Goal: Task Accomplishment & Management: Manage account settings

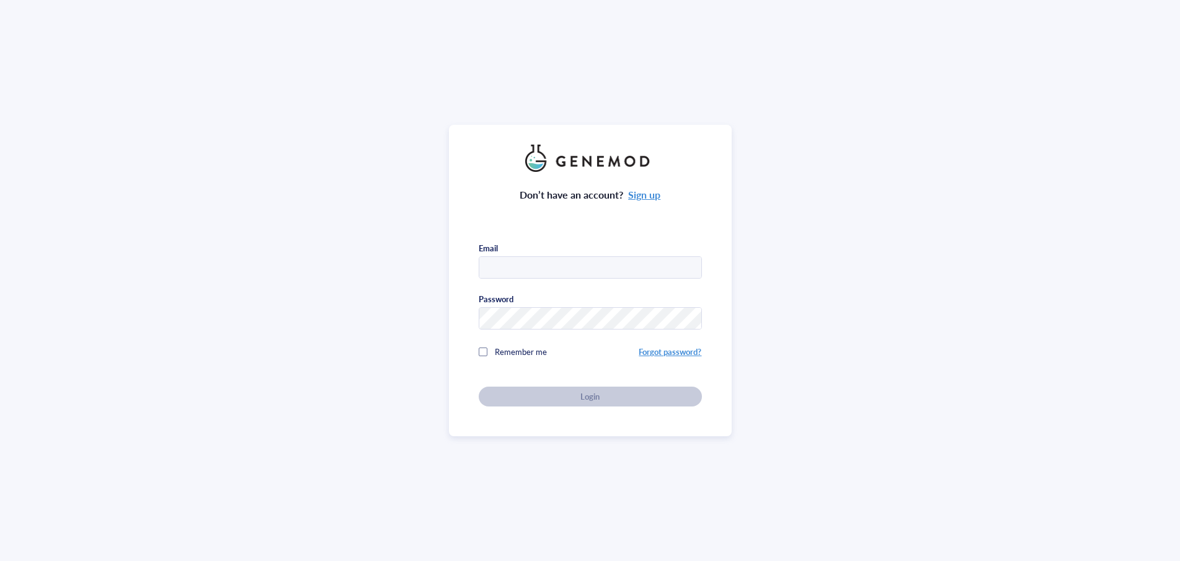
type input "[EMAIL_ADDRESS][PERSON_NAME][DOMAIN_NAME]"
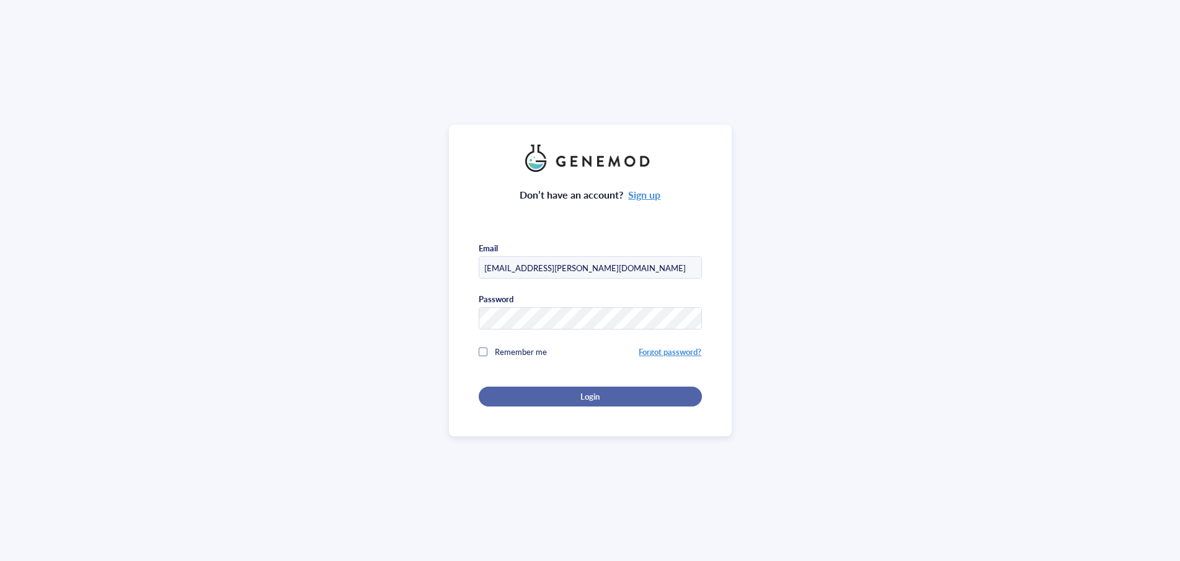
click at [621, 398] on div "Login" at bounding box center [591, 396] width 184 height 11
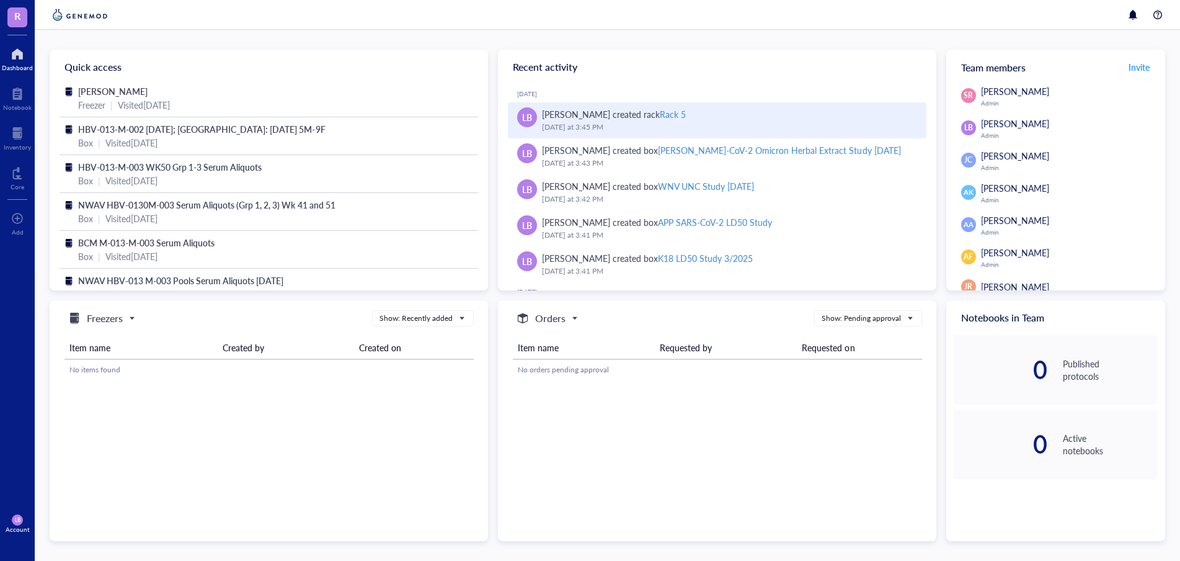
click at [667, 114] on div "Rack 5" at bounding box center [673, 114] width 26 height 12
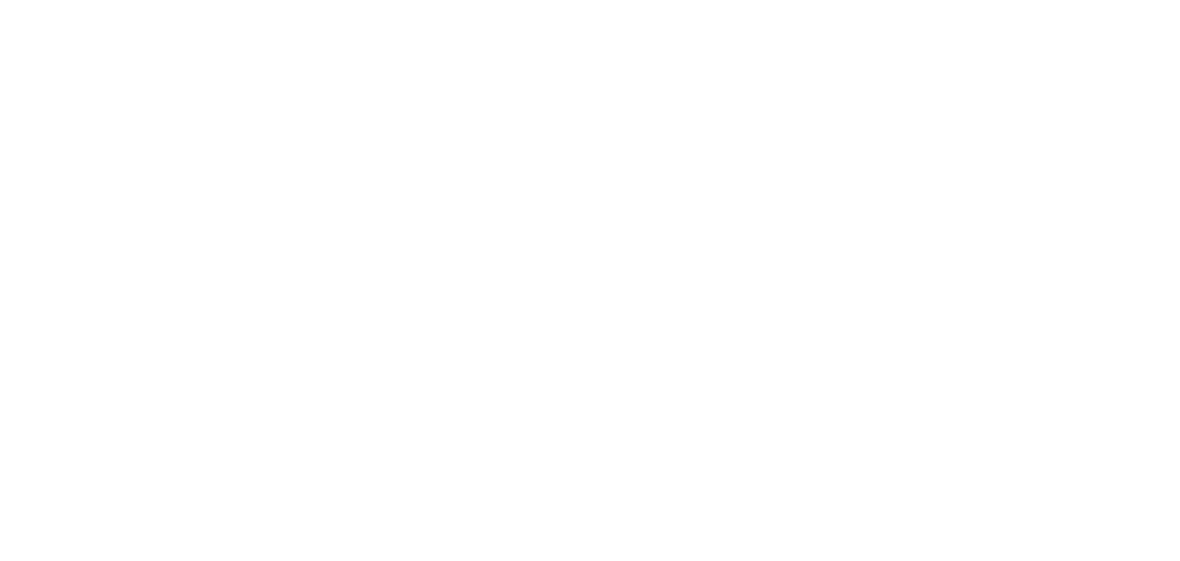
click at [697, 159] on div at bounding box center [590, 280] width 1180 height 561
click at [686, 282] on div at bounding box center [590, 280] width 1180 height 561
click at [912, 219] on div at bounding box center [590, 280] width 1180 height 561
click at [594, 136] on div at bounding box center [590, 280] width 1180 height 561
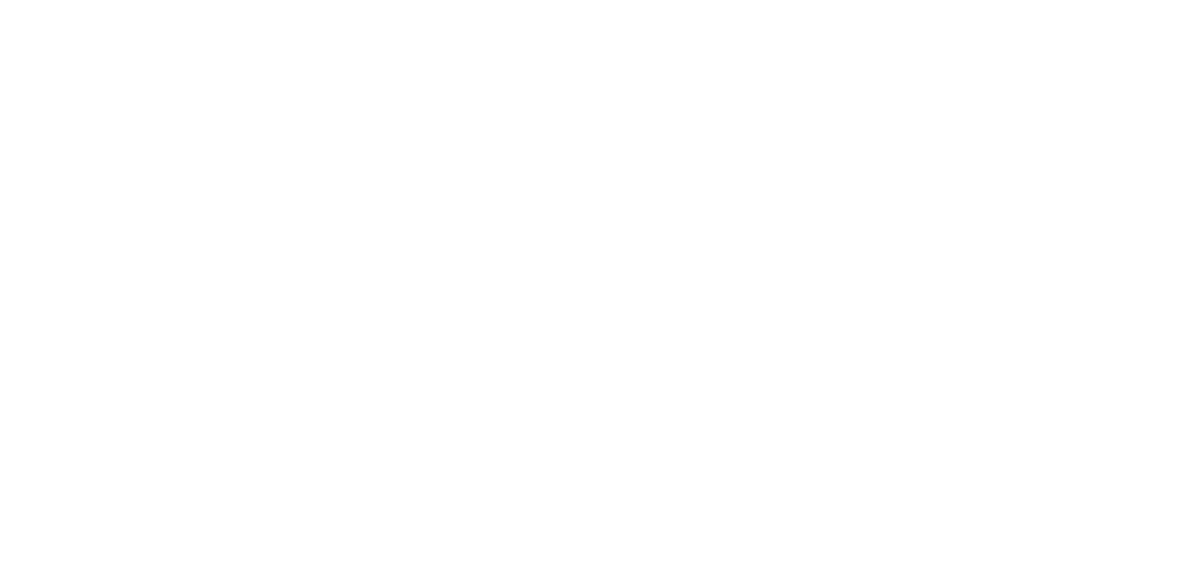
click at [593, 137] on div at bounding box center [590, 280] width 1180 height 561
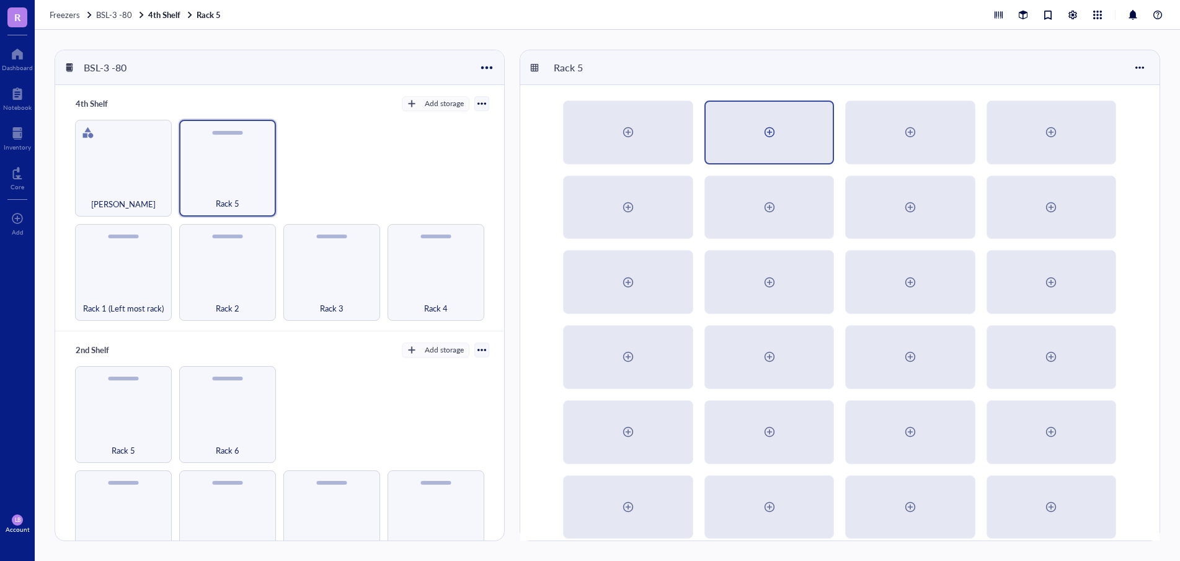
click at [768, 133] on div at bounding box center [770, 132] width 20 height 20
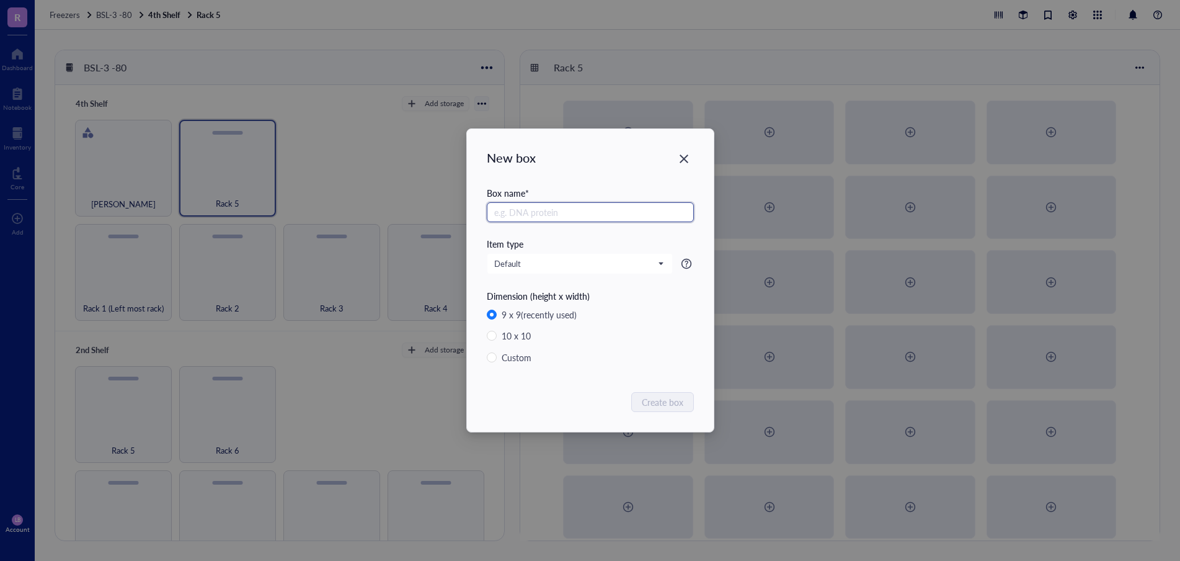
type input "R"
drag, startPoint x: 495, startPoint y: 214, endPoint x: 689, endPoint y: 215, distance: 194.1
click at [689, 215] on input "Orov Balb/c Brain + [MEDICAL_DATA] 1-40 Box#[DATE]" at bounding box center [590, 212] width 207 height 20
type input "Orov Balb/c Brain + [MEDICAL_DATA] 1-40 Box#[DATE]"
click at [664, 406] on span "Create box" at bounding box center [664, 402] width 42 height 14
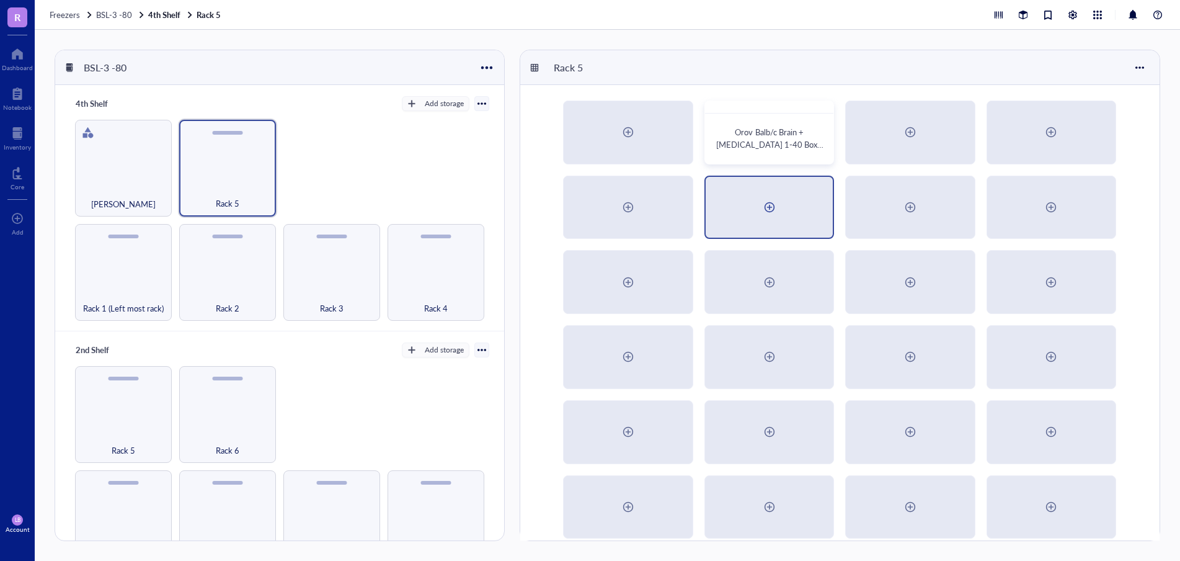
click at [772, 209] on div at bounding box center [770, 207] width 20 height 20
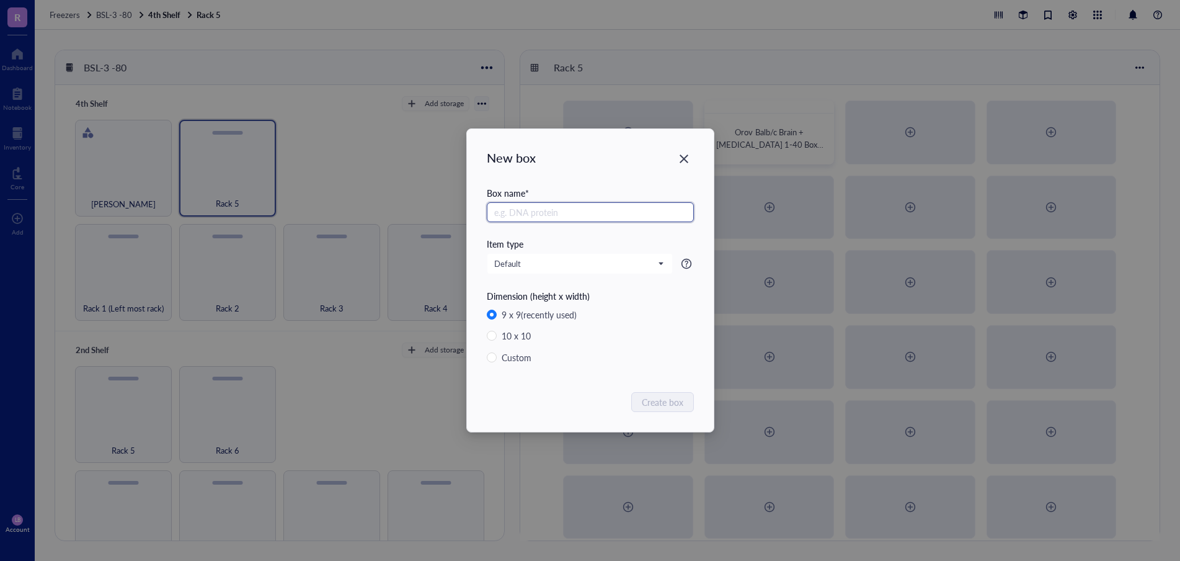
paste input "Orov Balb/c Brain + [MEDICAL_DATA] 1-40 Box#[DATE]"
click at [603, 212] on input "Orov Balb/c Brain + [MEDICAL_DATA] 1-40 Box#[DATE]" at bounding box center [590, 212] width 207 height 20
drag, startPoint x: 599, startPoint y: 211, endPoint x: 603, endPoint y: 203, distance: 9.5
click at [599, 211] on input "Orov Balb/c Brain + [MEDICAL_DATA] 1-40 Box#[DATE]" at bounding box center [590, 212] width 207 height 20
click at [649, 212] on input "Orov Balb/c Brain + [MEDICAL_DATA] 41-56 Box#[DATE]" at bounding box center [590, 212] width 207 height 20
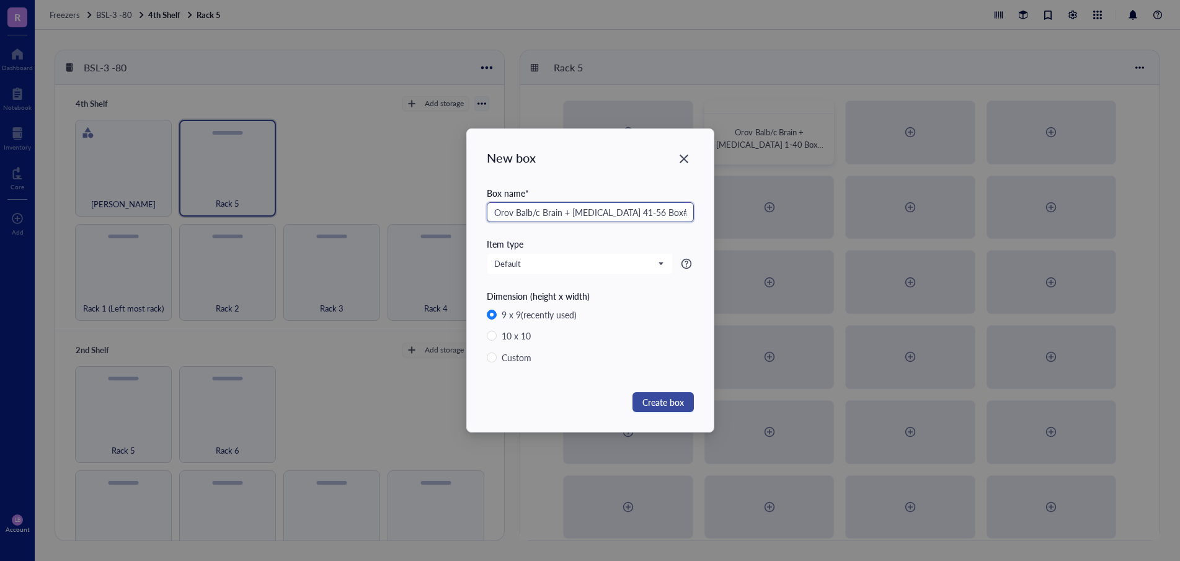
type input "Orov Balb/c Brain + [MEDICAL_DATA] 41-56 Box#[DATE]"
click at [672, 406] on span "Create box" at bounding box center [664, 402] width 42 height 14
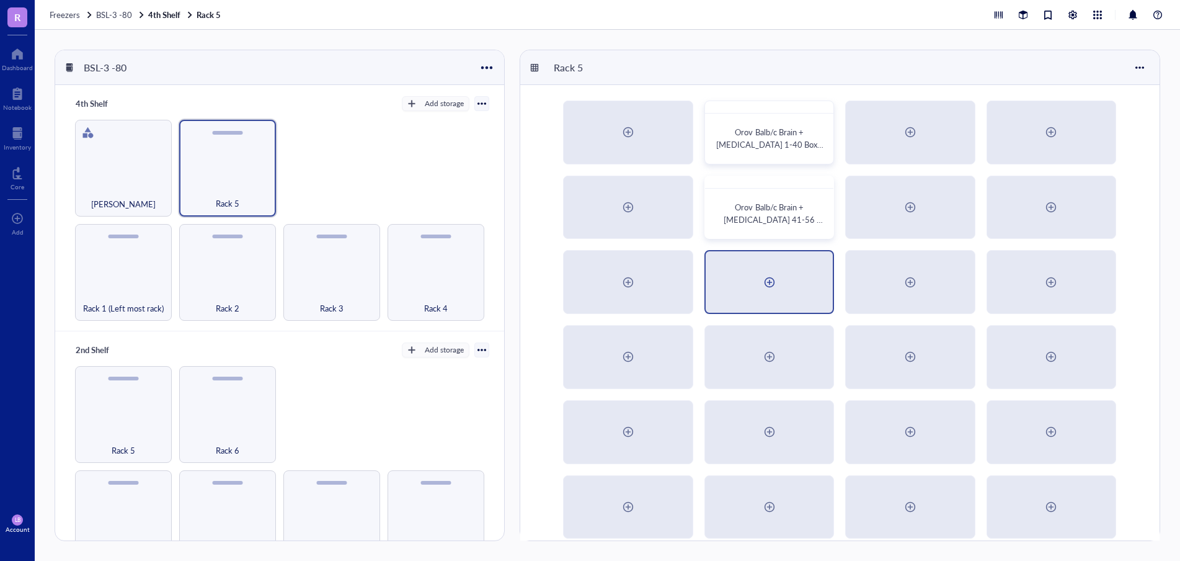
click at [772, 282] on div at bounding box center [770, 282] width 20 height 20
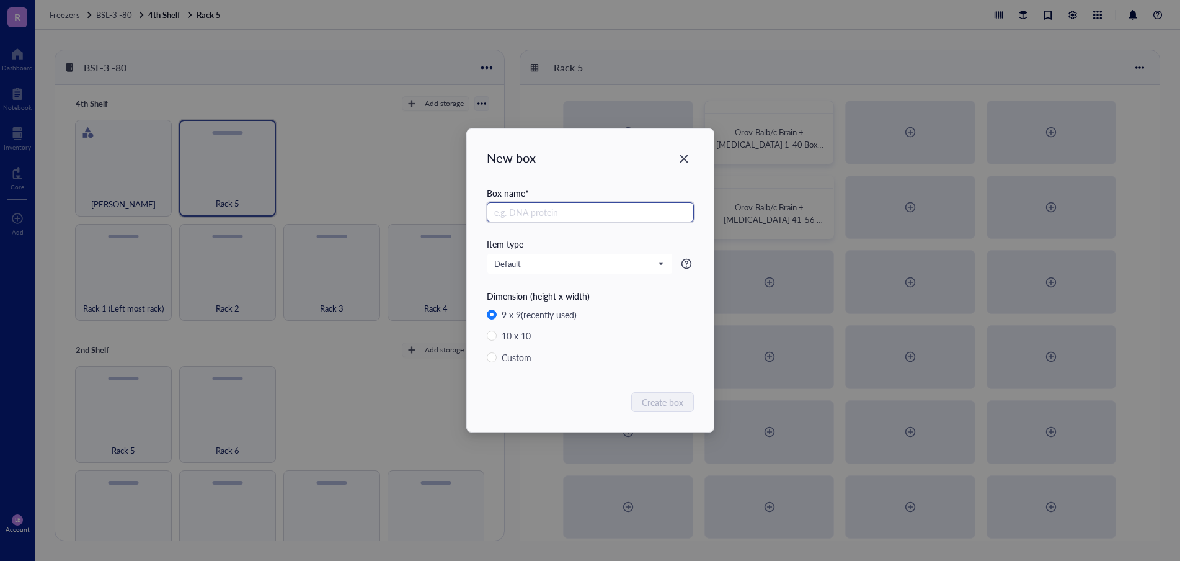
paste input "Orov Balb/c Brain + [MEDICAL_DATA] 1-40 Box#[DATE]"
click at [561, 213] on input "Orov Balb/c Brain + [MEDICAL_DATA] 1-40 Box#[DATE]" at bounding box center [590, 212] width 207 height 20
drag, startPoint x: 495, startPoint y: 210, endPoint x: 683, endPoint y: 217, distance: 188.7
click at [683, 217] on input "Orov Balb/c Heart + Liver 1-40 Box#[DATE]" at bounding box center [590, 212] width 207 height 20
type input "Orov Balb/c Heart + Liver 1-40 Box#[DATE]"
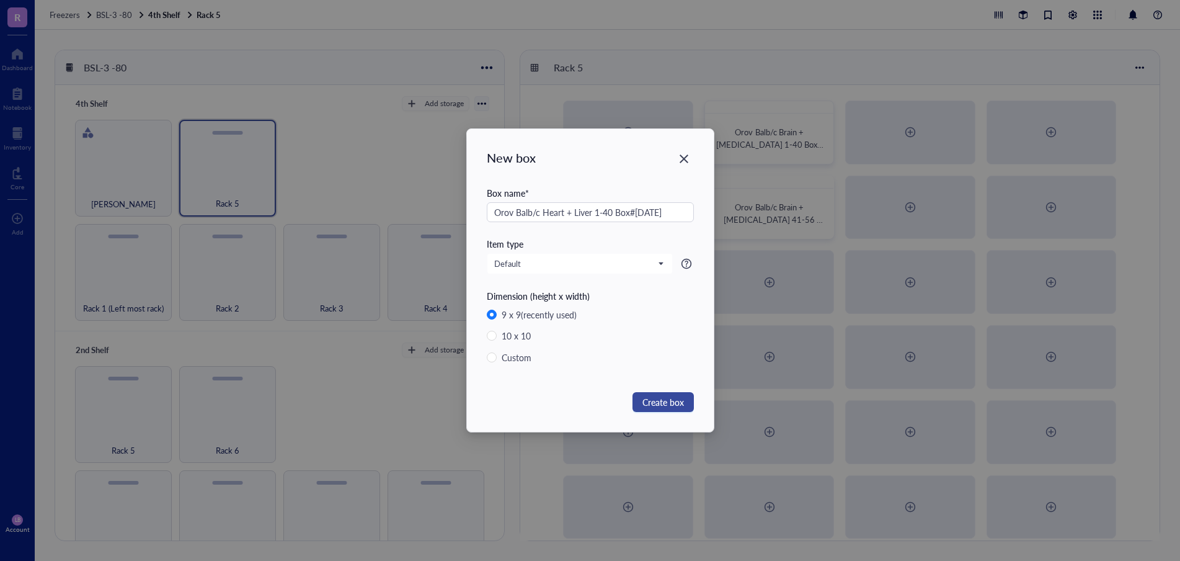
click at [670, 400] on span "Create box" at bounding box center [664, 402] width 42 height 14
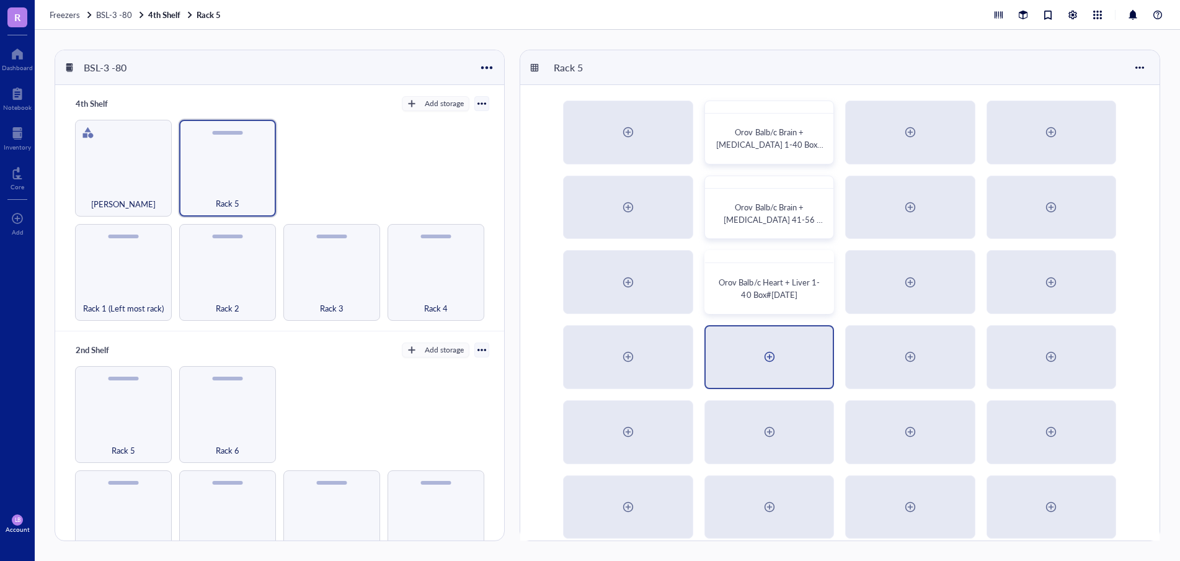
click at [771, 357] on div at bounding box center [770, 357] width 20 height 20
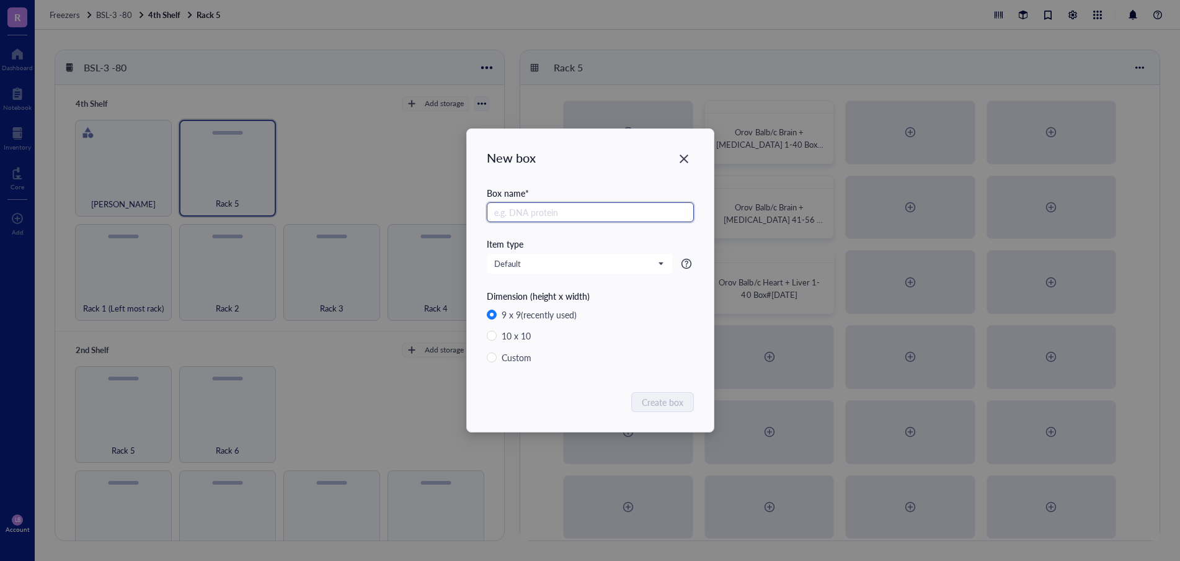
paste input "Orov Balb/c Heart + Liver 1-40 Box#[DATE]"
click at [594, 212] on input "Orov Balb/c Heart + Liver 1-40 Box#[DATE]" at bounding box center [590, 212] width 207 height 20
type input "Orov Balb/c Heart + Liver 41-56 Box#[DATE]"
click at [675, 394] on button "Create box" at bounding box center [663, 402] width 61 height 20
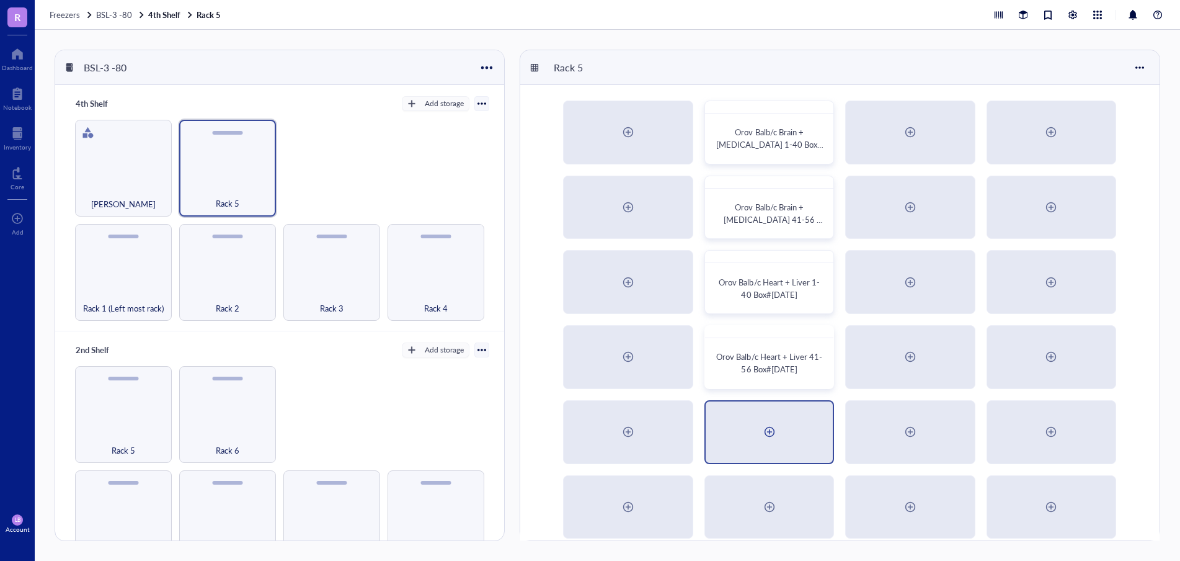
click at [770, 441] on div at bounding box center [770, 432] width 20 height 20
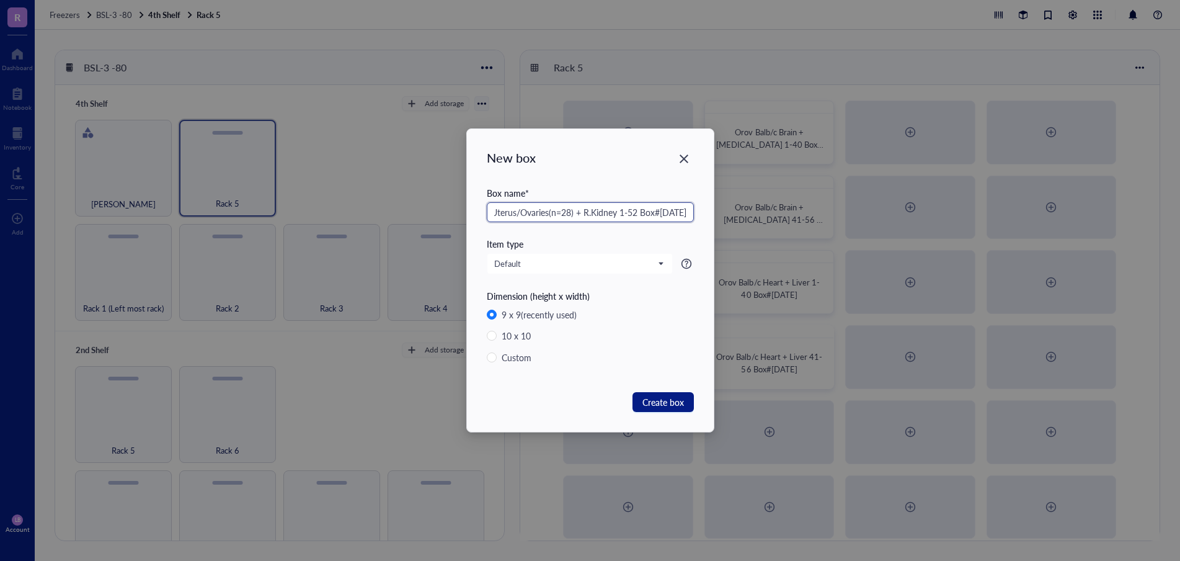
scroll to position [0, 66]
type input "Orov Balb/c Uterus/Ovaries(n=28) + R.Kidney 1-52 Box#[DATE]"
click at [669, 406] on span "Create box" at bounding box center [664, 402] width 42 height 14
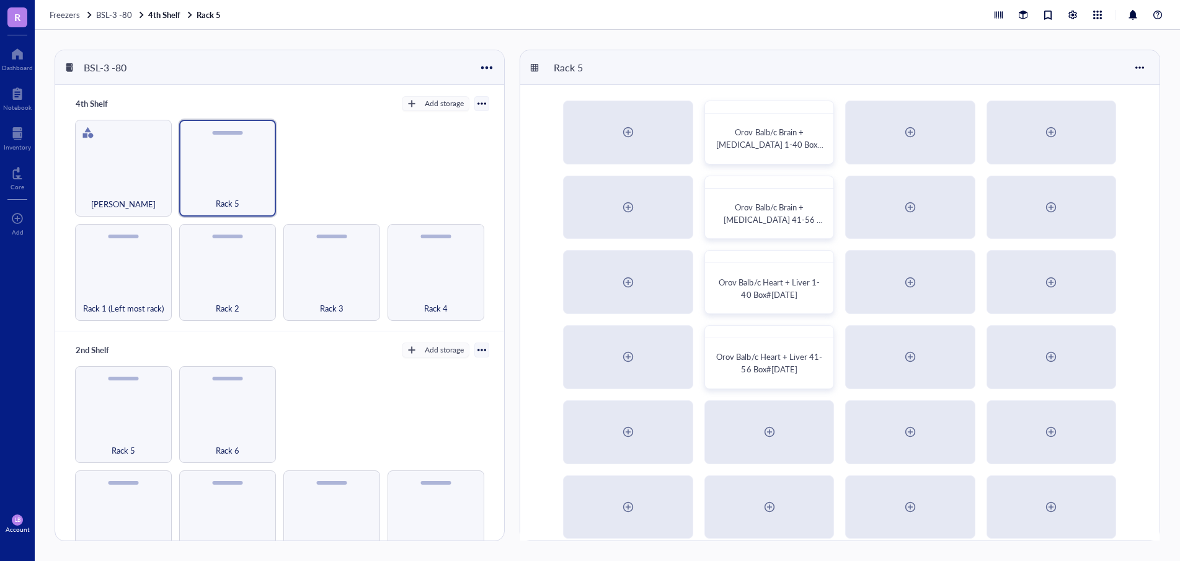
scroll to position [14, 0]
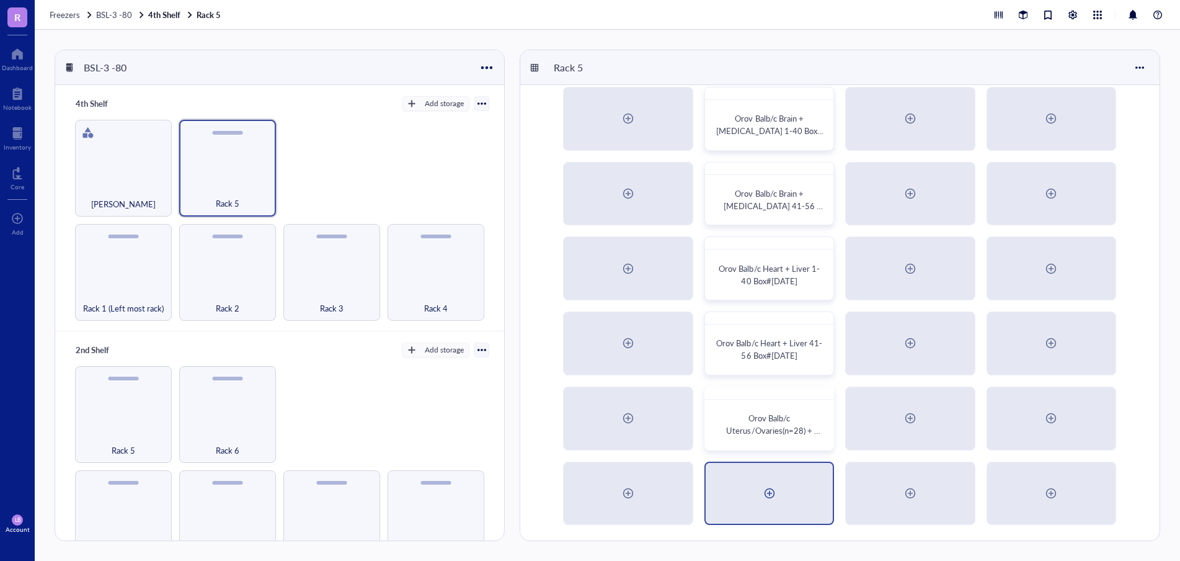
click at [758, 489] on div at bounding box center [769, 493] width 127 height 61
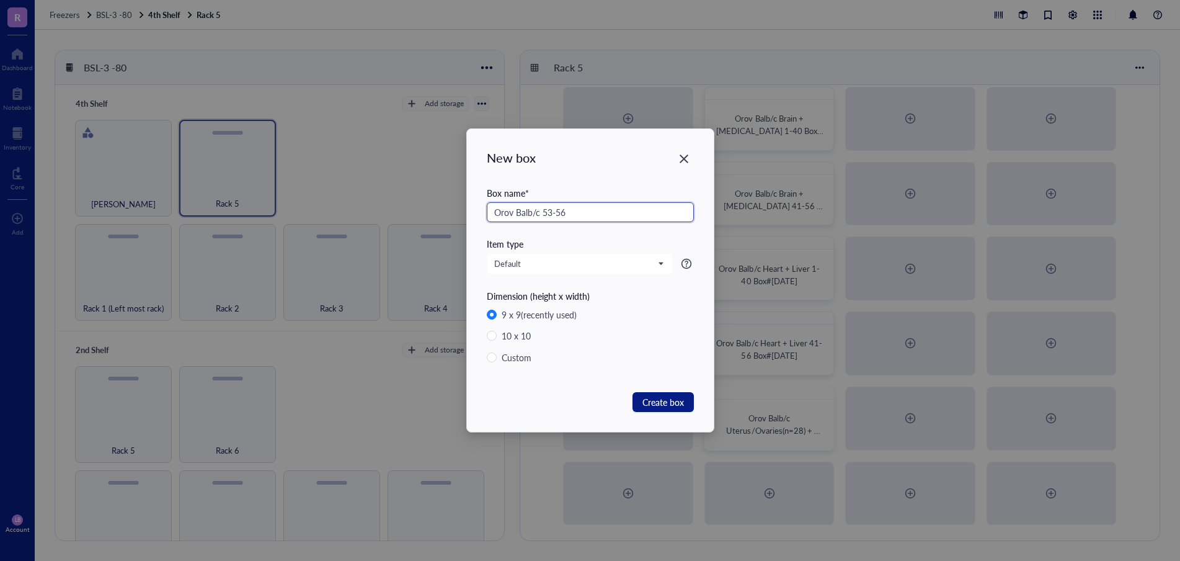
click at [544, 214] on input "Orov Balb/c 53-56" at bounding box center [590, 212] width 207 height 20
click at [621, 207] on input "Orov Balb/c R.Kidney 53-56" at bounding box center [590, 212] width 207 height 20
type input "Orov Balb/c R.Kidney 53-56 + Serum(notHI) 1-38 Box#[DATE]"
click at [651, 416] on div "New box Box name * [PERSON_NAME]/c R.Kidney 53-56 + Serum(notHI) 1-38 Box#[DATE…" at bounding box center [590, 280] width 247 height 303
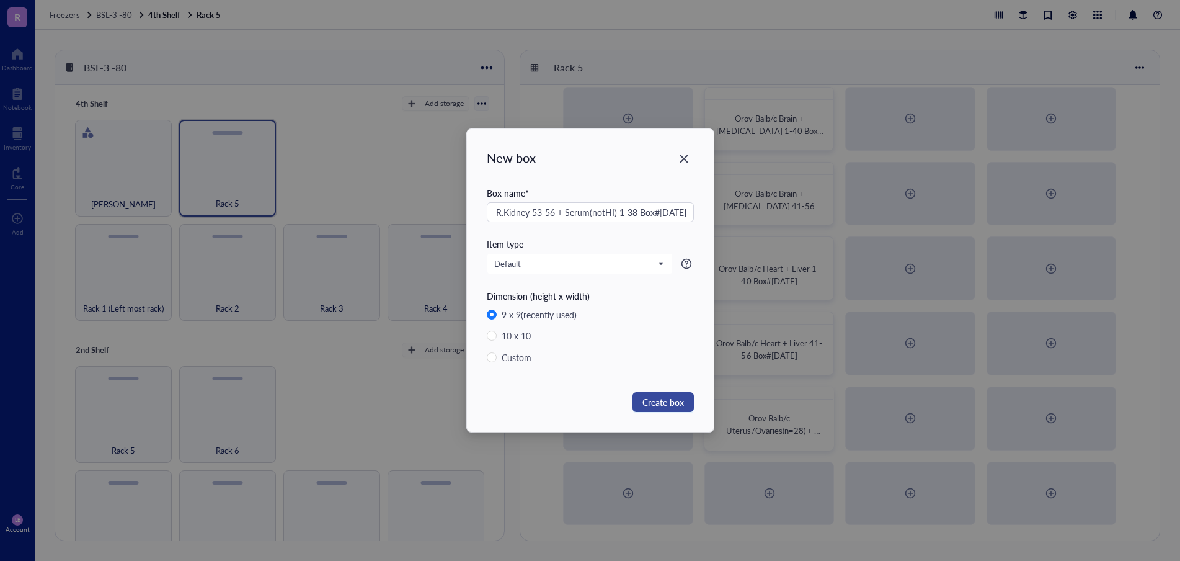
scroll to position [0, 0]
click at [653, 409] on button "Create box" at bounding box center [663, 402] width 61 height 20
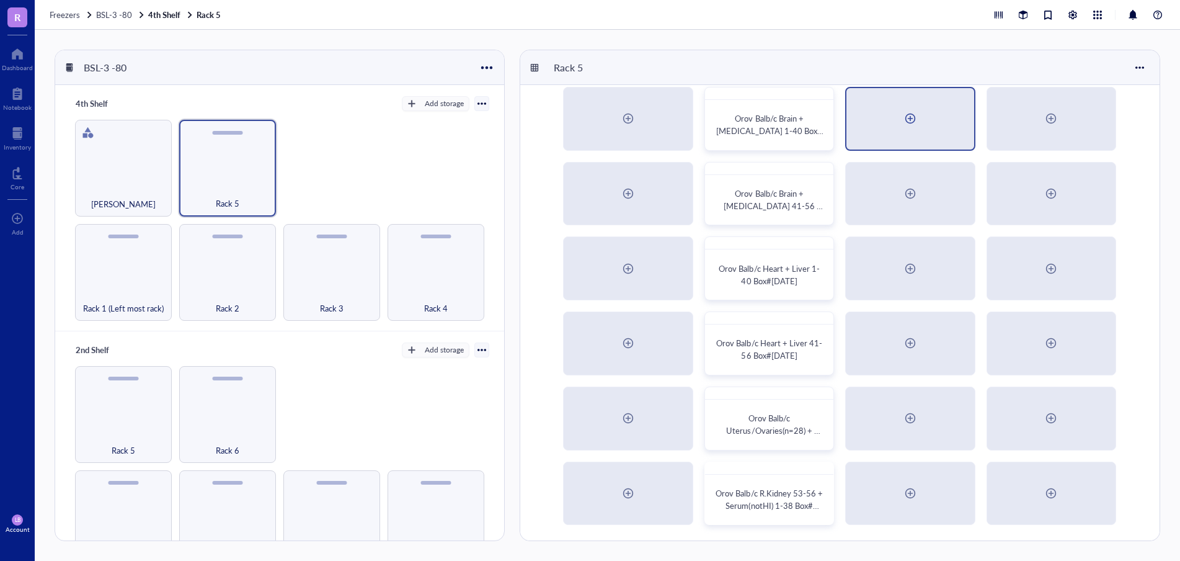
click at [915, 122] on div at bounding box center [911, 119] width 20 height 20
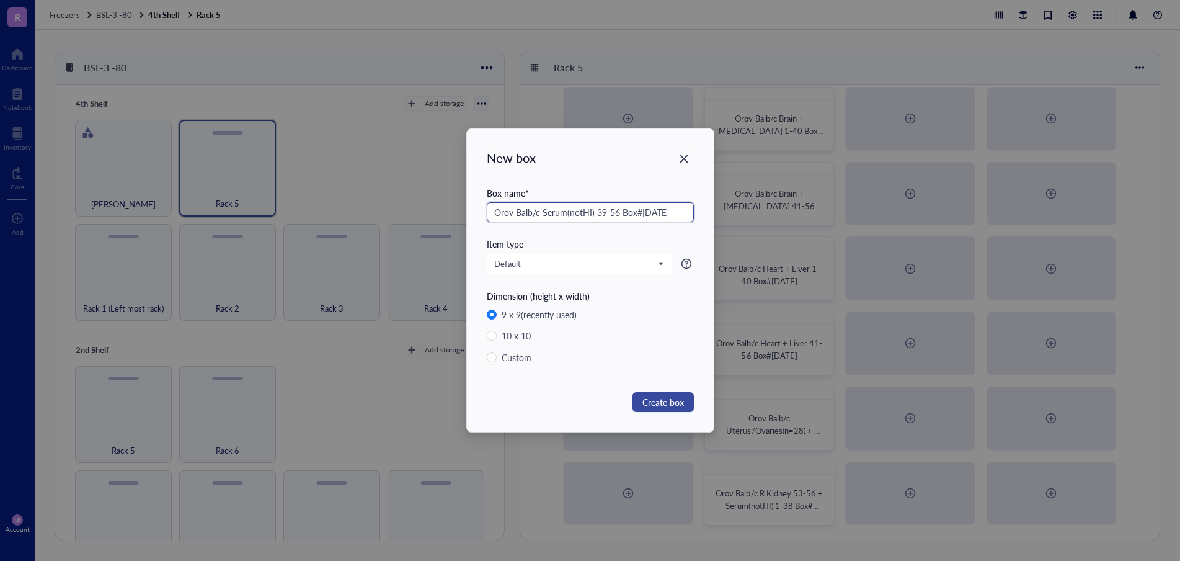
type input "Orov Balb/c Serum(notHI) 39-56 Box#[DATE]"
click at [676, 397] on span "Create box" at bounding box center [664, 402] width 42 height 14
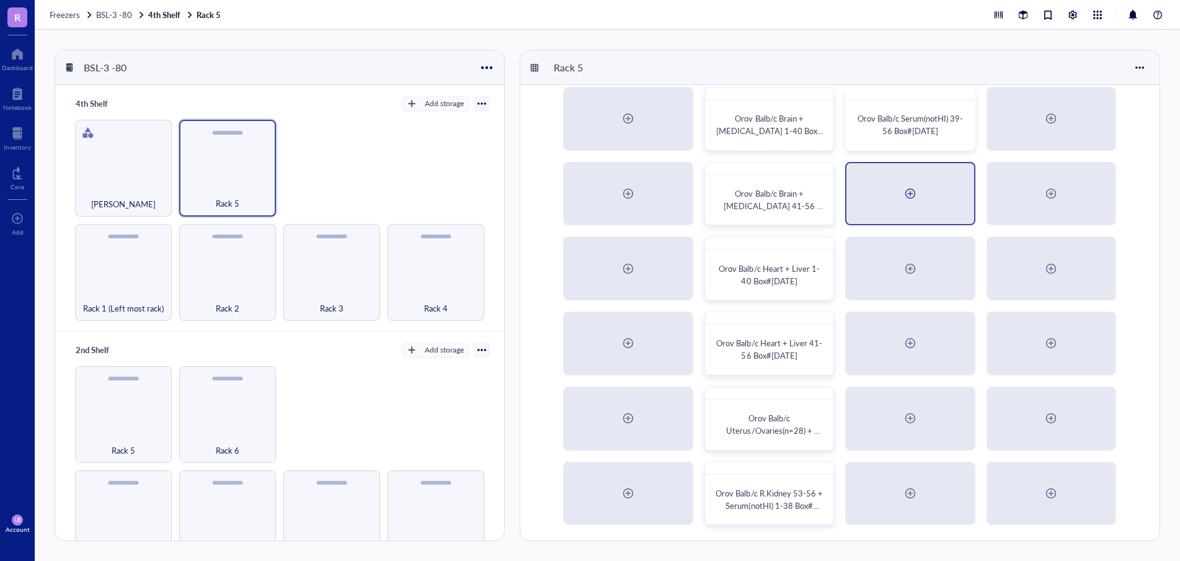
click at [914, 195] on div at bounding box center [911, 194] width 20 height 20
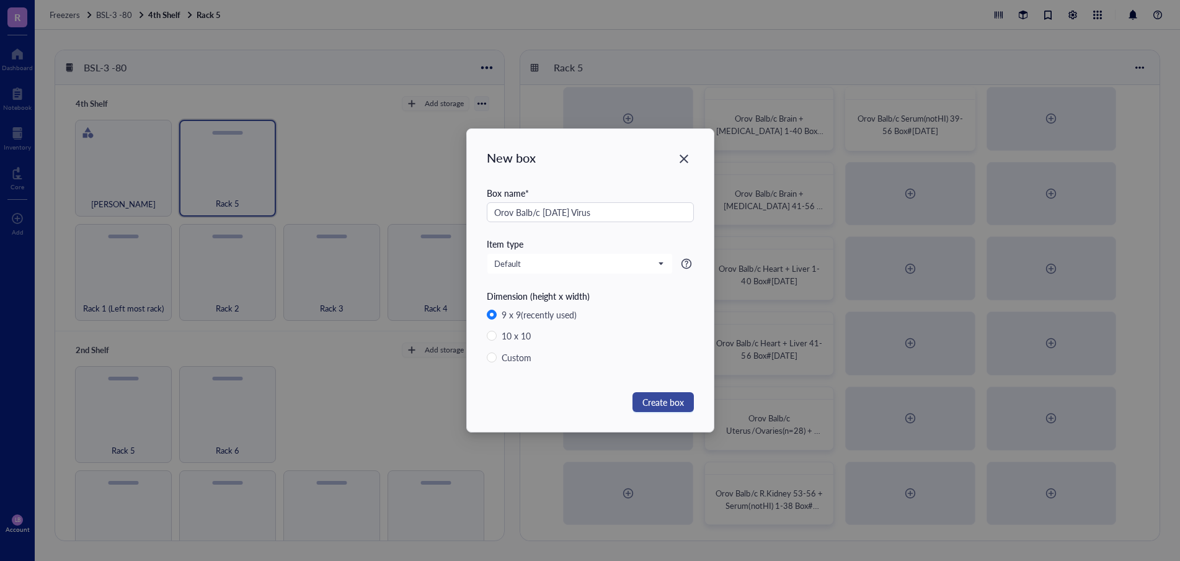
type input "Orov Balb/c [DATE] Virus"
click at [689, 405] on button "Create box" at bounding box center [663, 402] width 61 height 20
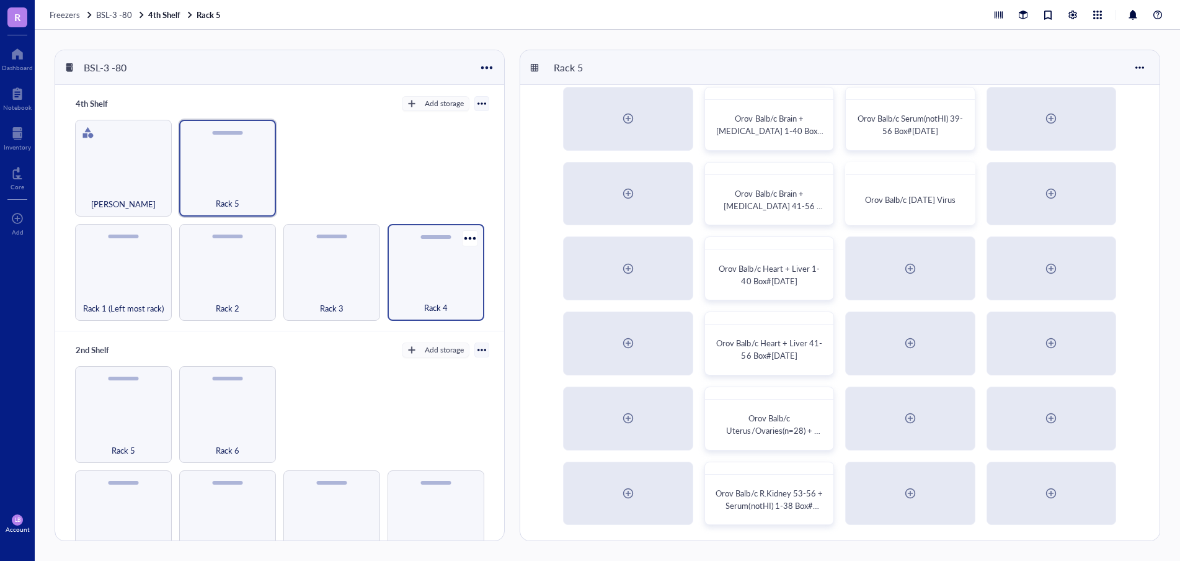
click at [463, 290] on div "Rack 4" at bounding box center [436, 300] width 84 height 27
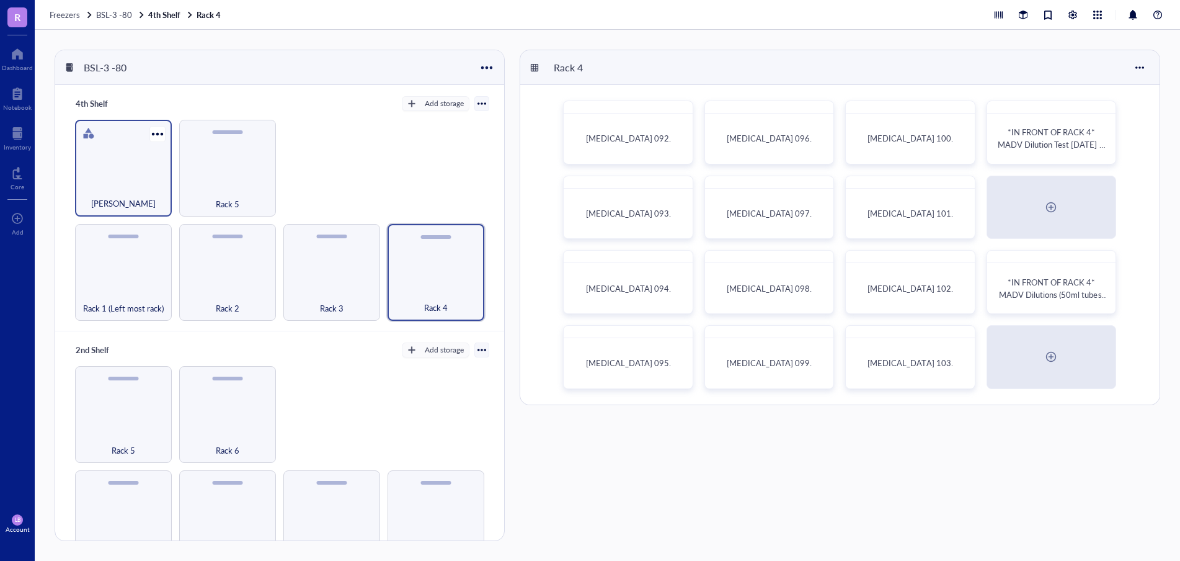
click at [123, 185] on div "[PERSON_NAME]" at bounding box center [123, 196] width 84 height 27
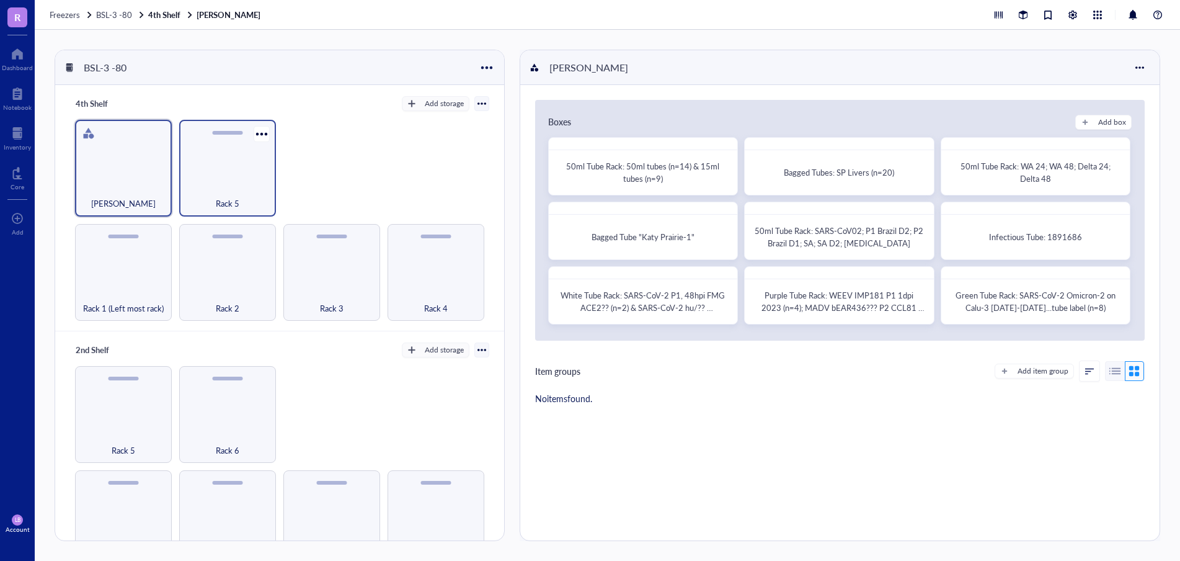
click at [228, 174] on div "Rack 5" at bounding box center [227, 168] width 97 height 97
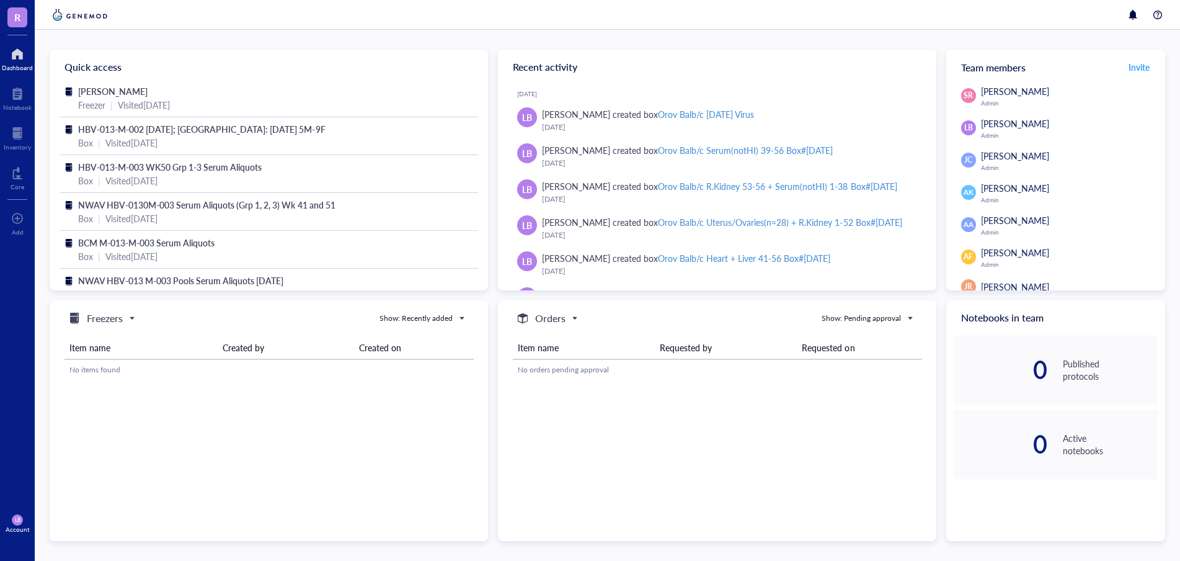
click at [20, 63] on div at bounding box center [17, 54] width 31 height 20
click at [11, 60] on div at bounding box center [17, 54] width 31 height 20
click at [19, 141] on div at bounding box center [17, 133] width 27 height 20
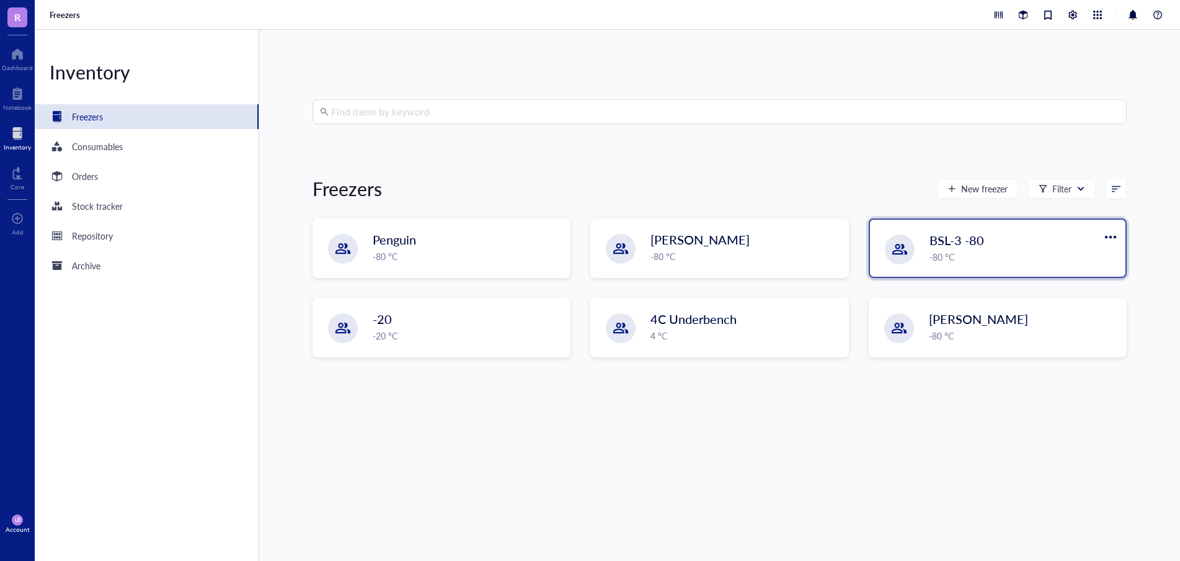
click at [1007, 255] on div "-80 °C" at bounding box center [1024, 257] width 189 height 14
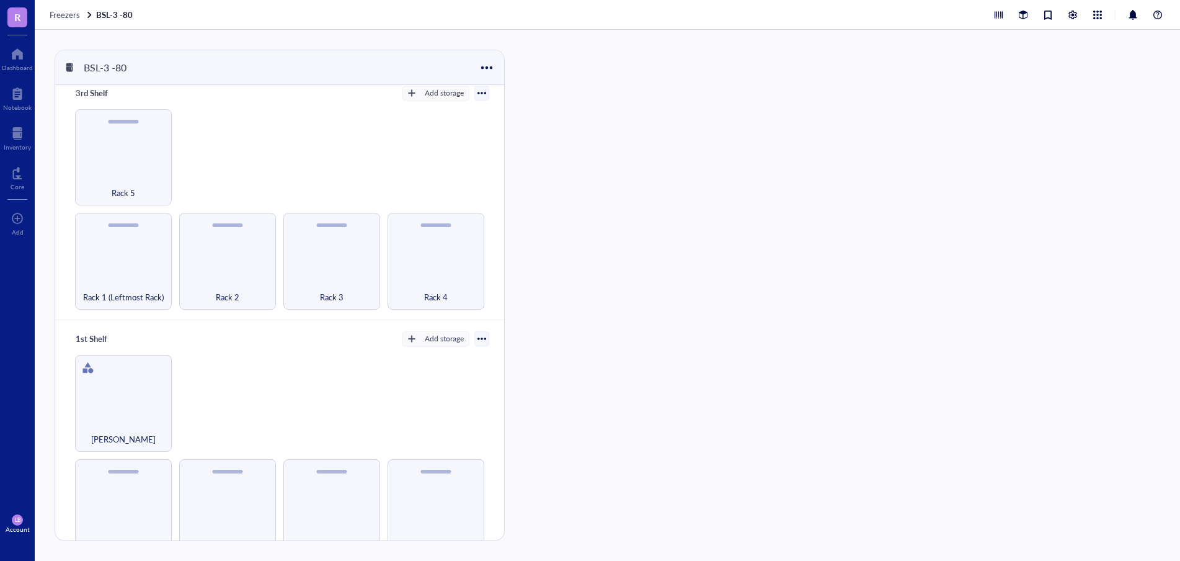
scroll to position [509, 0]
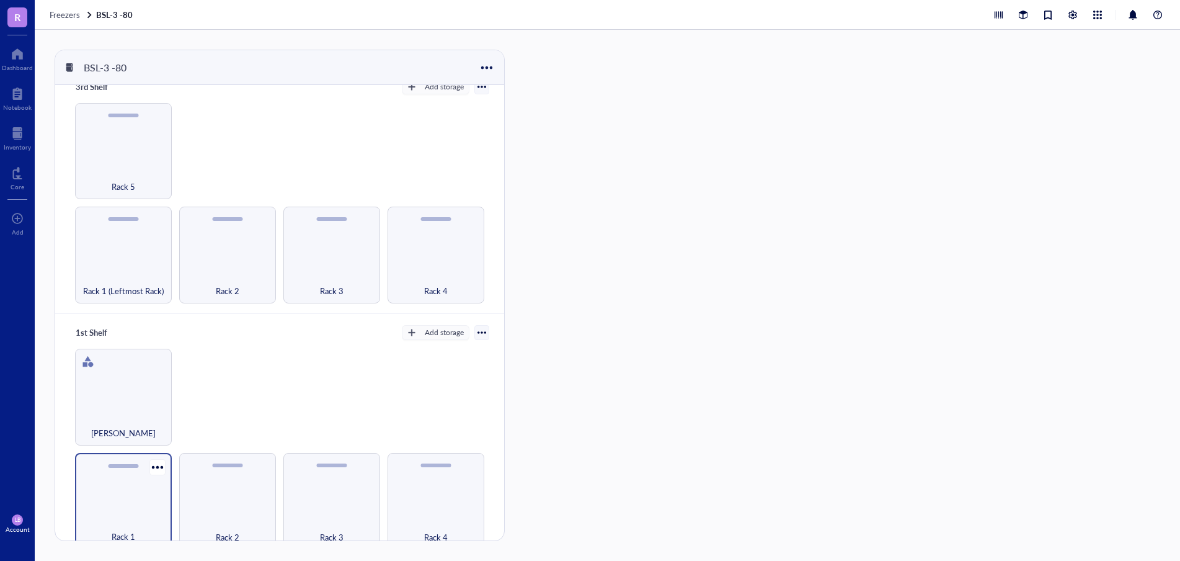
click at [148, 501] on div "Rack 1" at bounding box center [123, 501] width 97 height 97
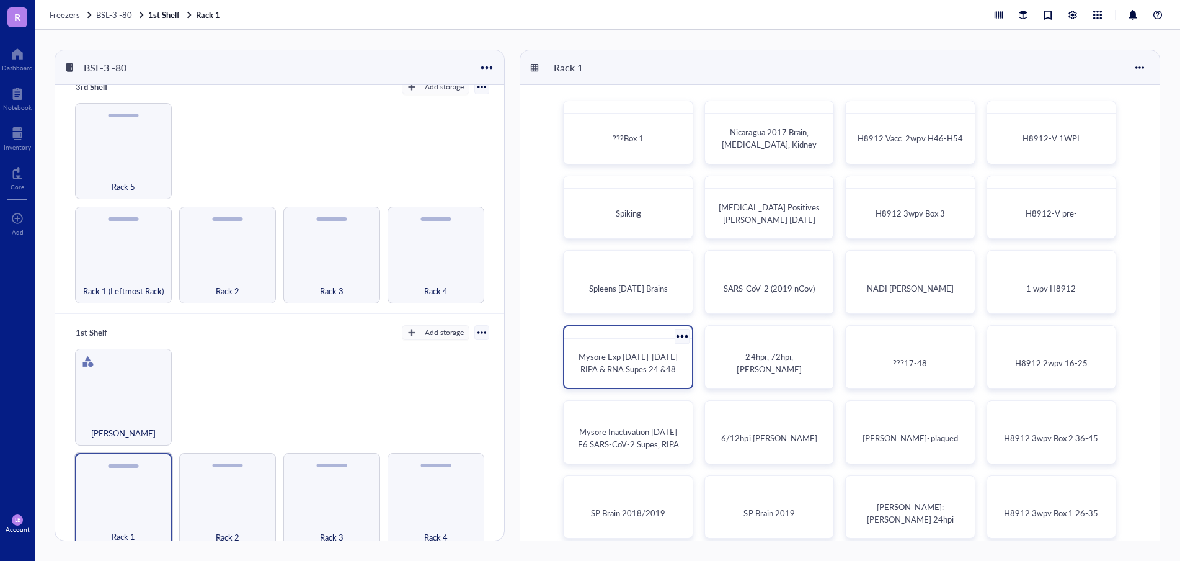
click at [679, 339] on div at bounding box center [682, 336] width 18 height 18
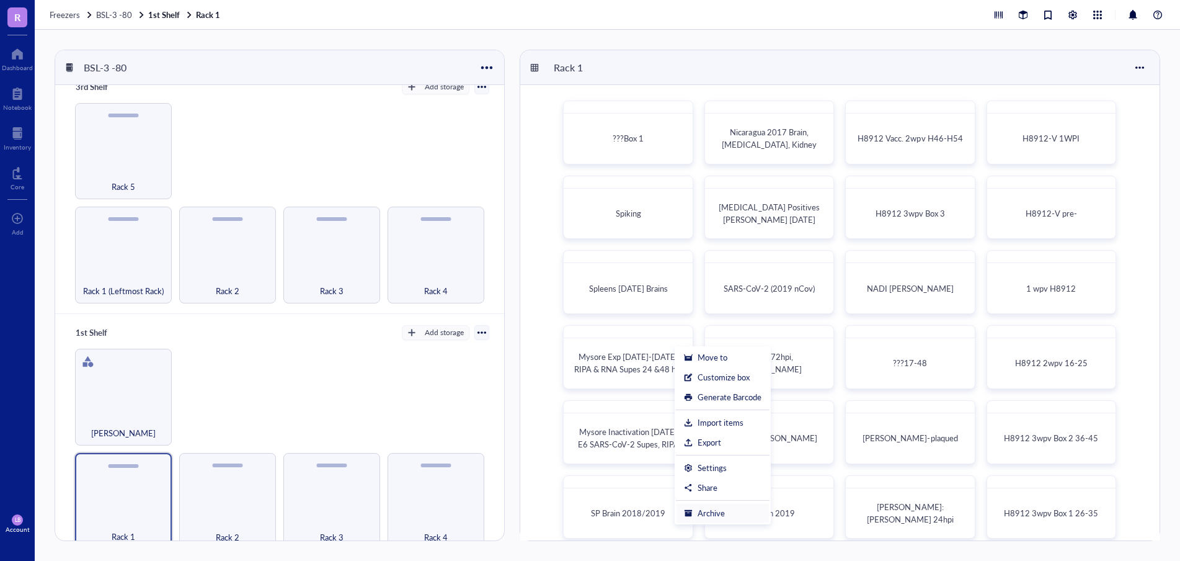
click at [720, 510] on div "Archive" at bounding box center [711, 512] width 27 height 11
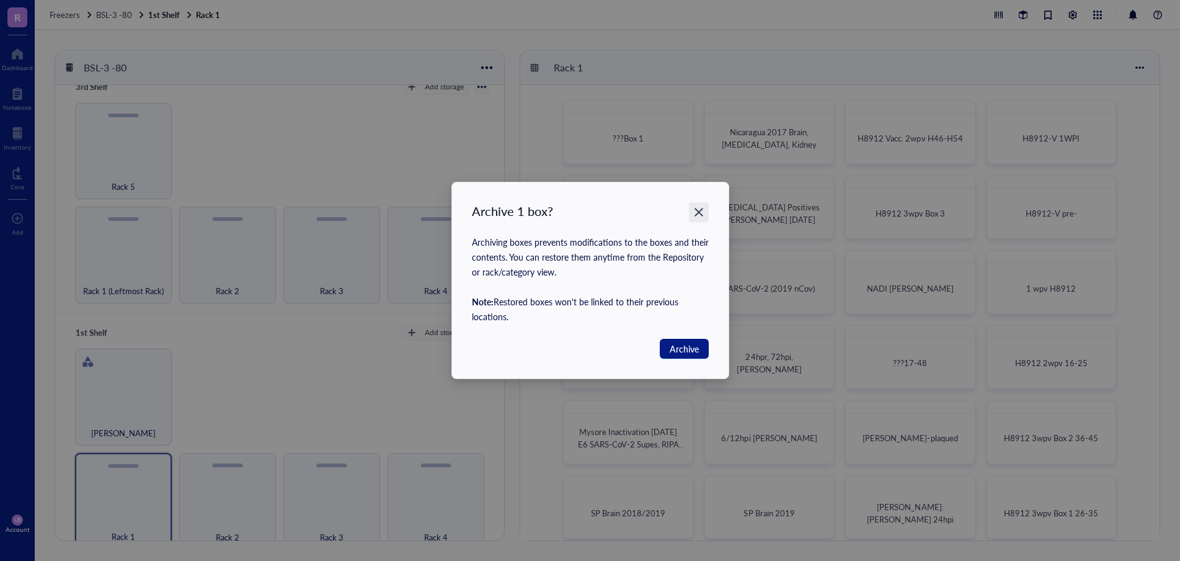
click at [697, 215] on icon "Close" at bounding box center [699, 212] width 9 height 9
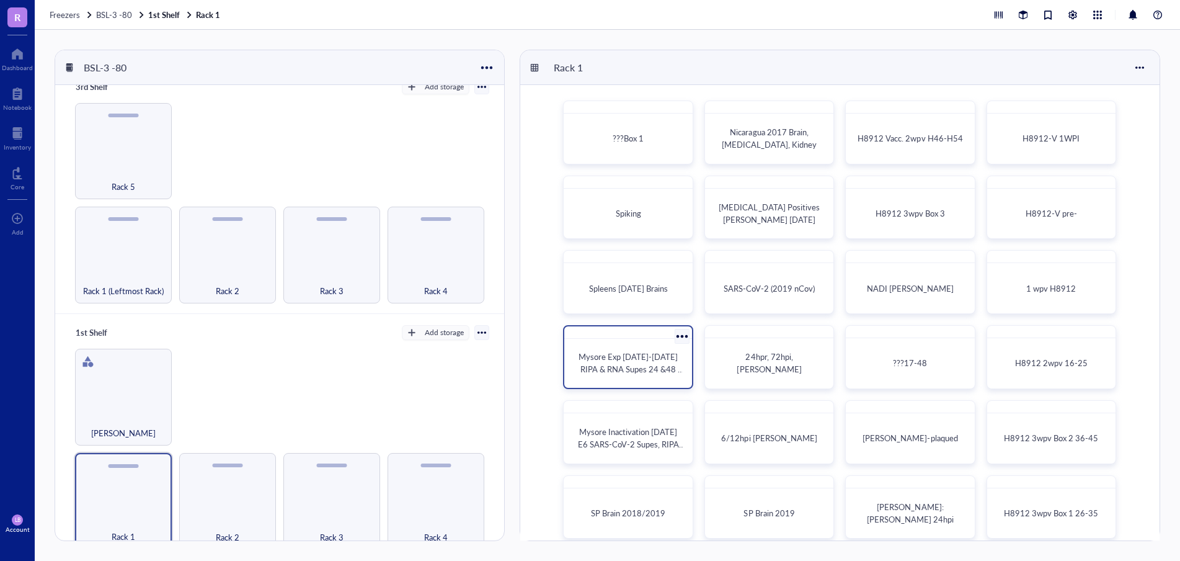
click at [678, 341] on div at bounding box center [682, 336] width 18 height 18
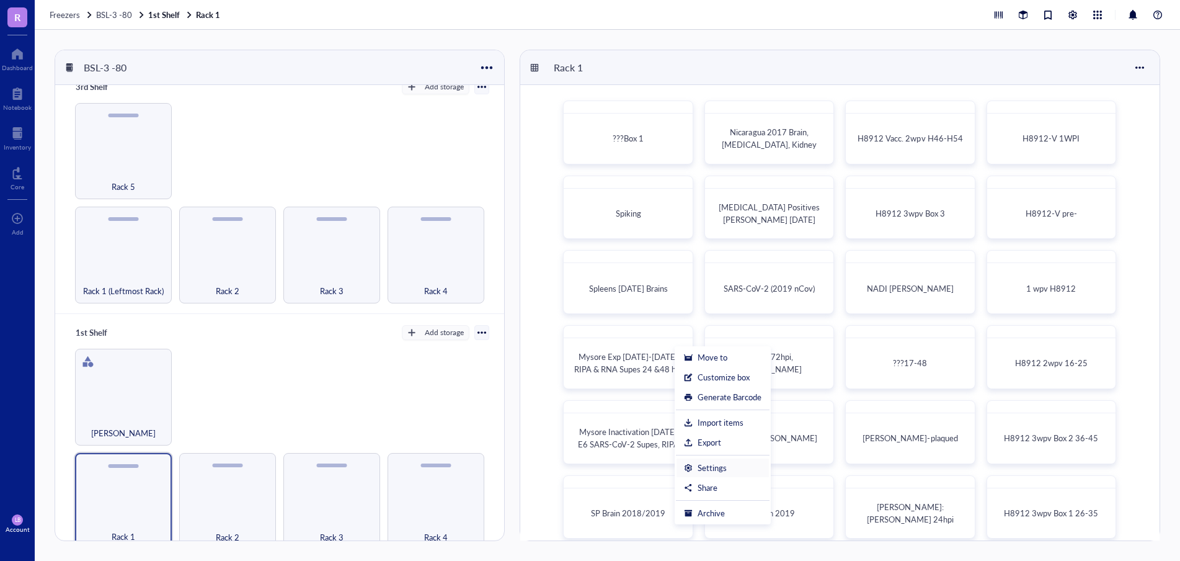
click at [721, 468] on div "Settings" at bounding box center [712, 467] width 29 height 11
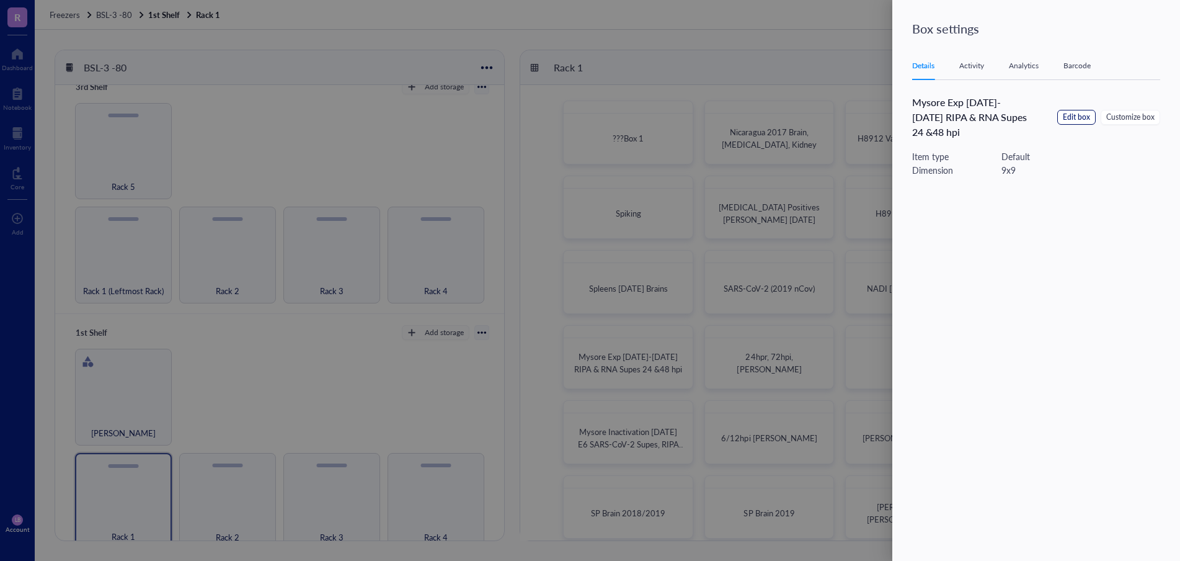
click at [1085, 120] on span "Edit box" at bounding box center [1076, 118] width 27 height 12
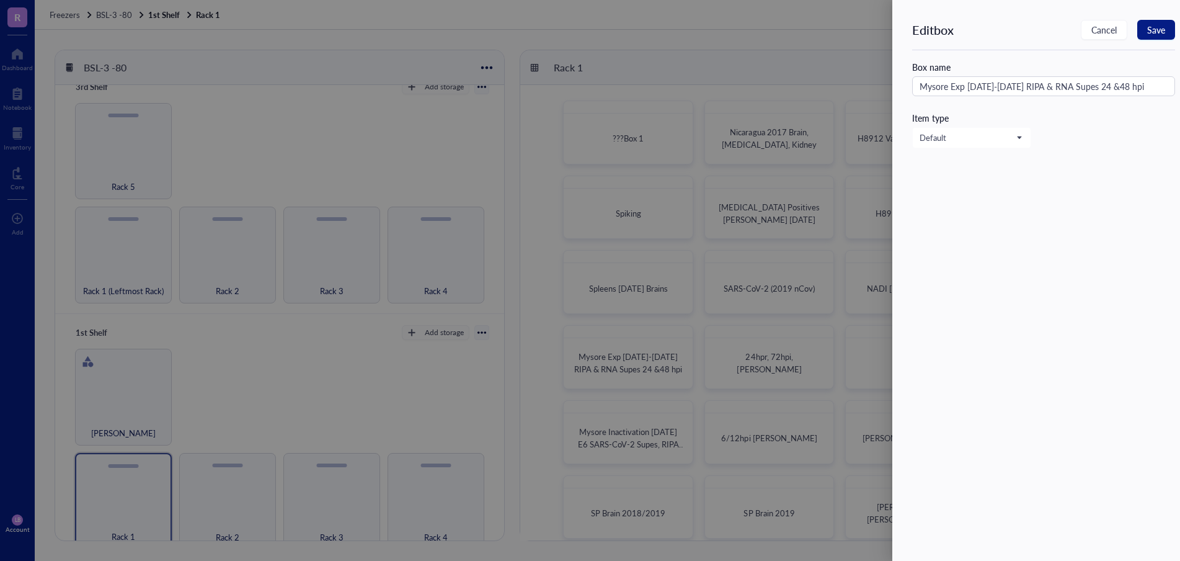
click at [721, 35] on div at bounding box center [590, 280] width 1180 height 561
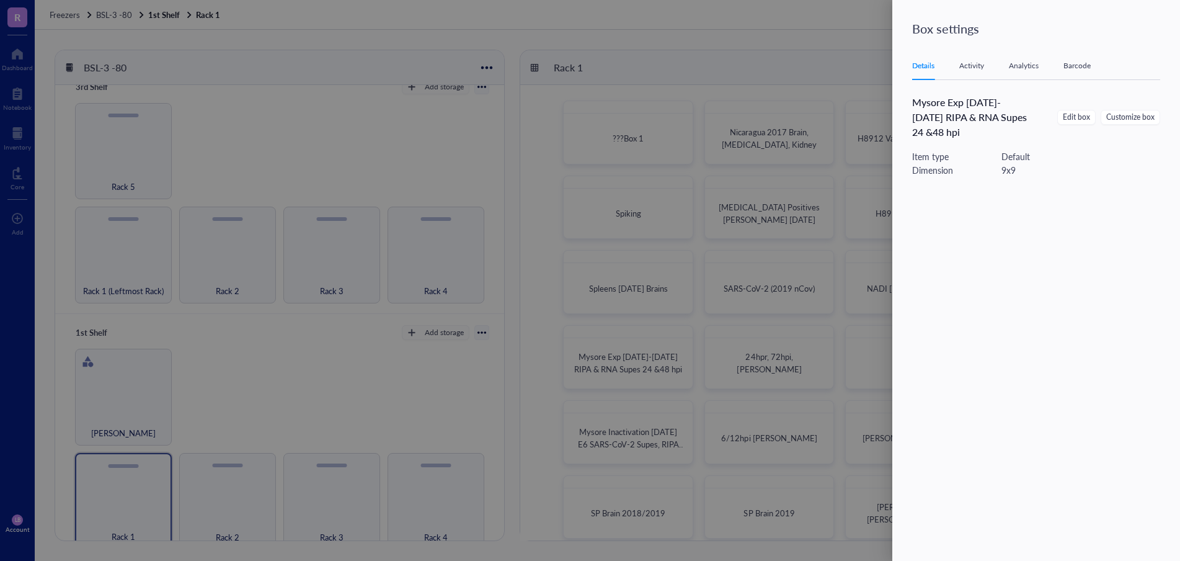
click at [798, 38] on div at bounding box center [590, 280] width 1180 height 561
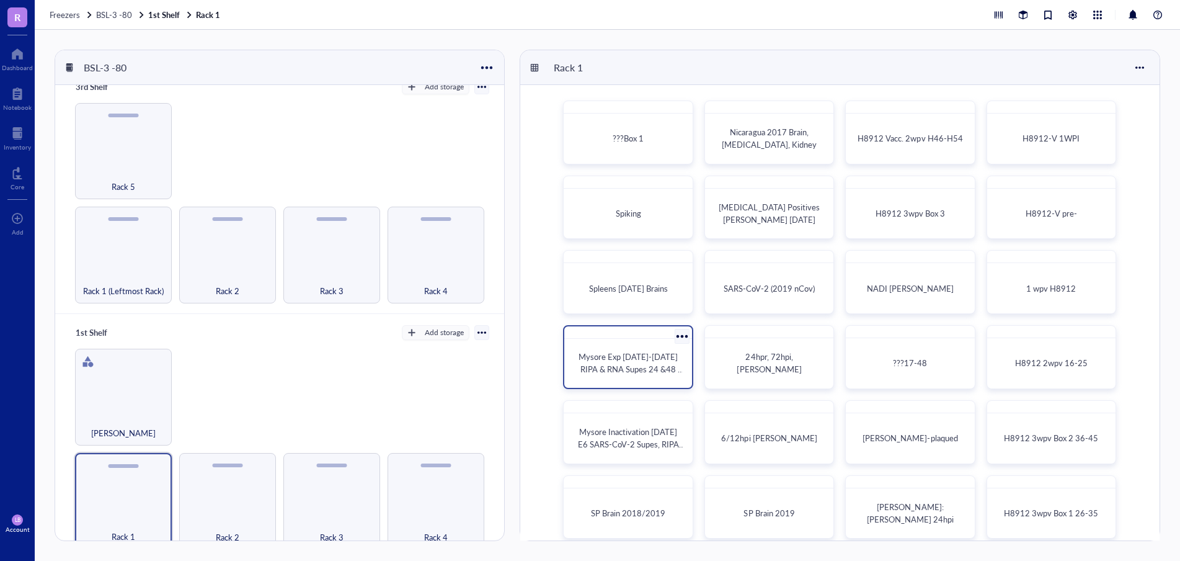
click at [682, 339] on div at bounding box center [682, 336] width 18 height 18
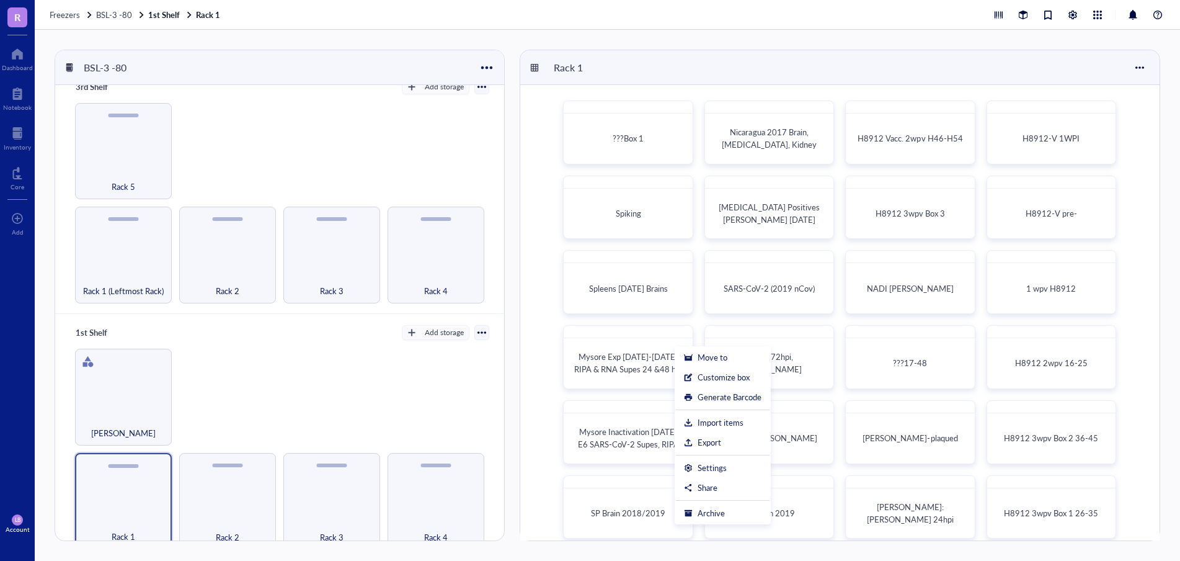
click at [530, 327] on div "???Box 1 Nicaragua 2017 Brain, Spleen, Kidney H8912 Vacc. 2wpv H46-H54 H8912-V …" at bounding box center [839, 319] width 639 height 469
